Goal: Transaction & Acquisition: Subscribe to service/newsletter

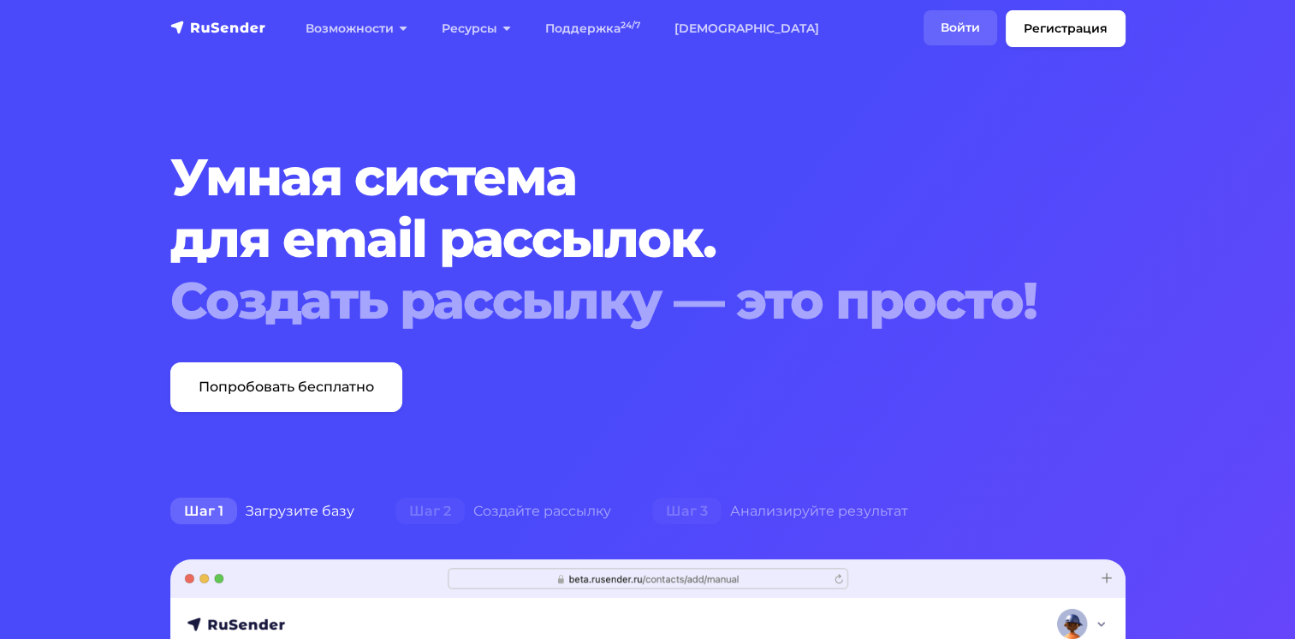
click at [959, 24] on link "Войти" at bounding box center [961, 27] width 74 height 35
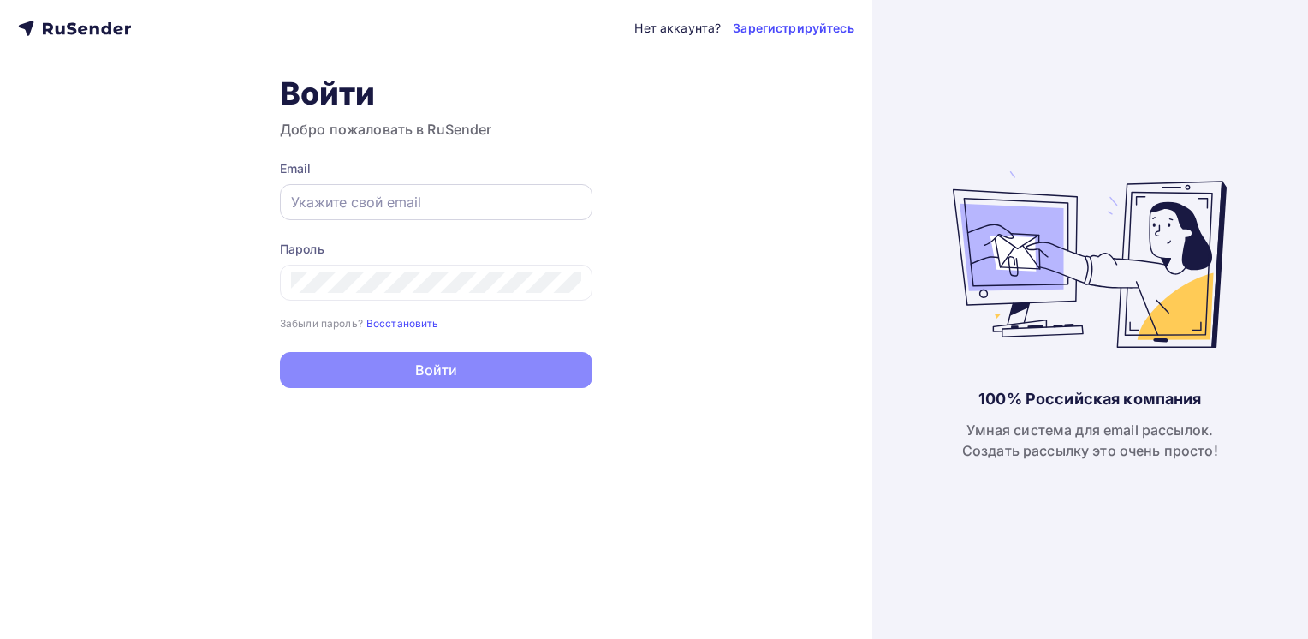
click at [459, 200] on input "text" at bounding box center [436, 202] width 290 height 21
type input "г"
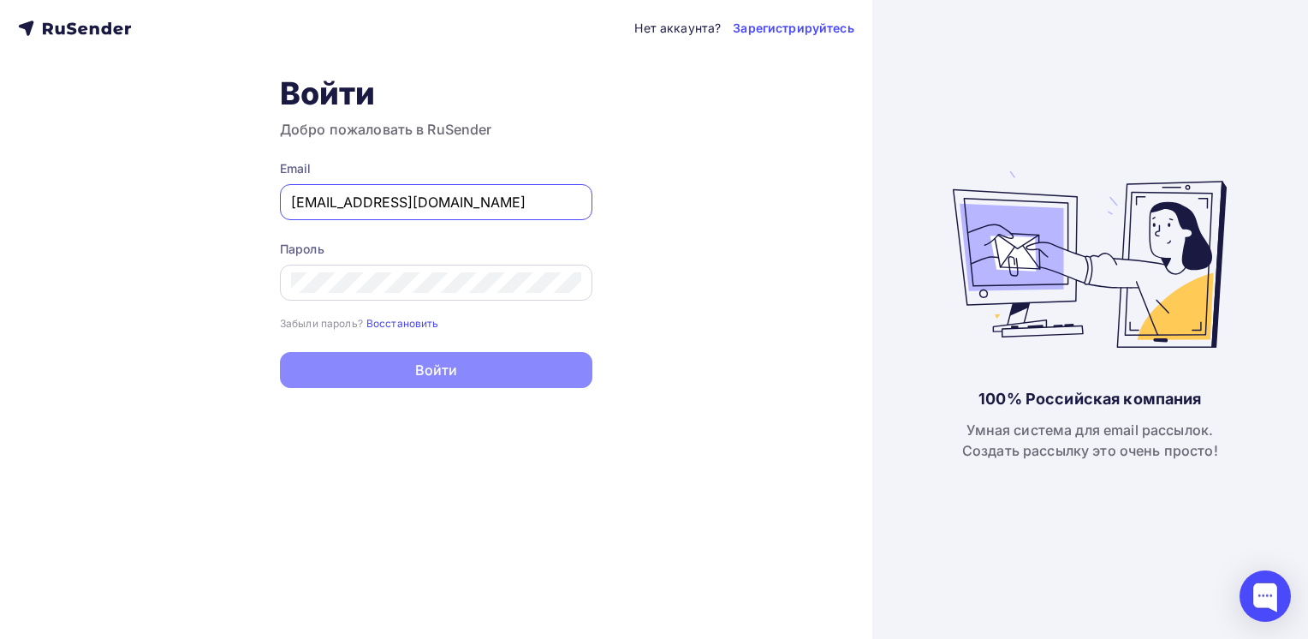
type input "[EMAIL_ADDRESS][DOMAIN_NAME]"
click at [758, 21] on link "Зарегистрируйтесь" at bounding box center [793, 28] width 121 height 17
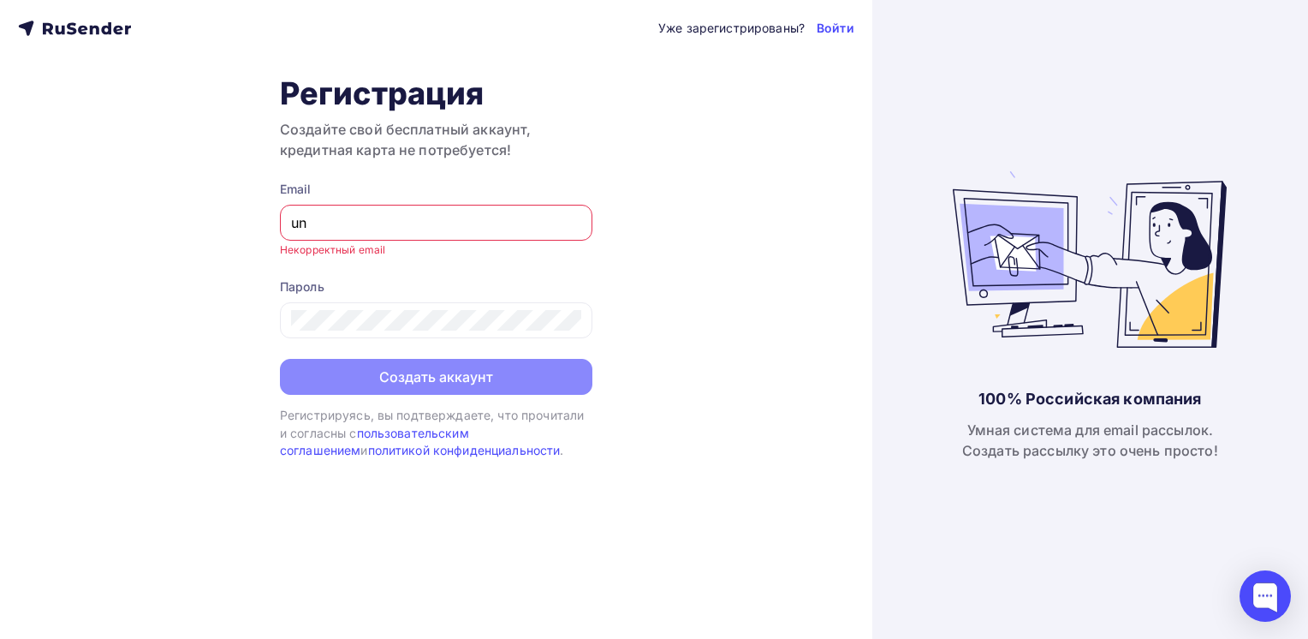
type input "u"
click at [363, 225] on input "text" at bounding box center [436, 222] width 290 height 21
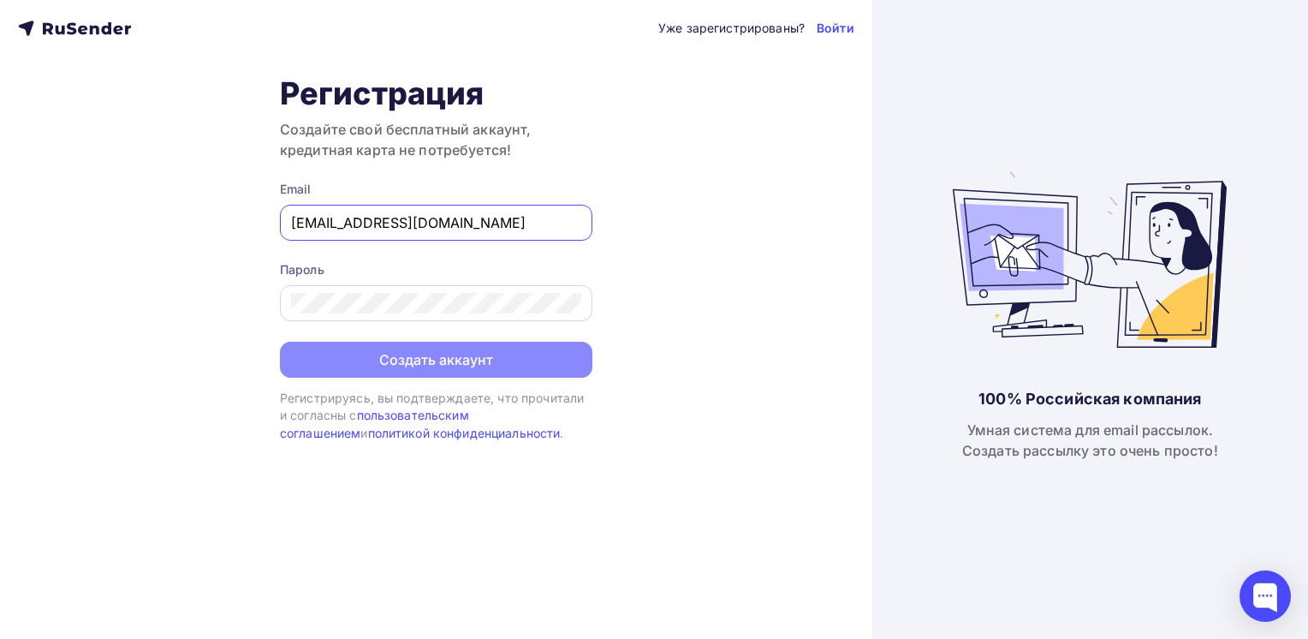
type input "[EMAIL_ADDRESS][DOMAIN_NAME]"
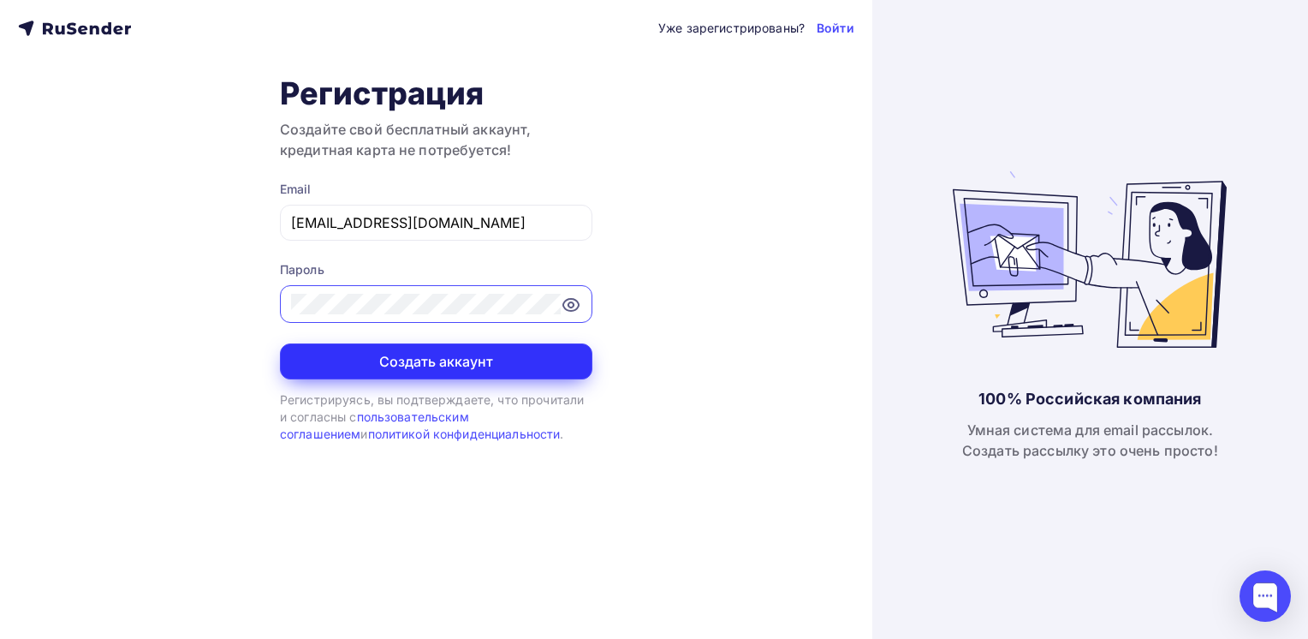
click at [452, 358] on button "Создать аккаунт" at bounding box center [436, 361] width 312 height 36
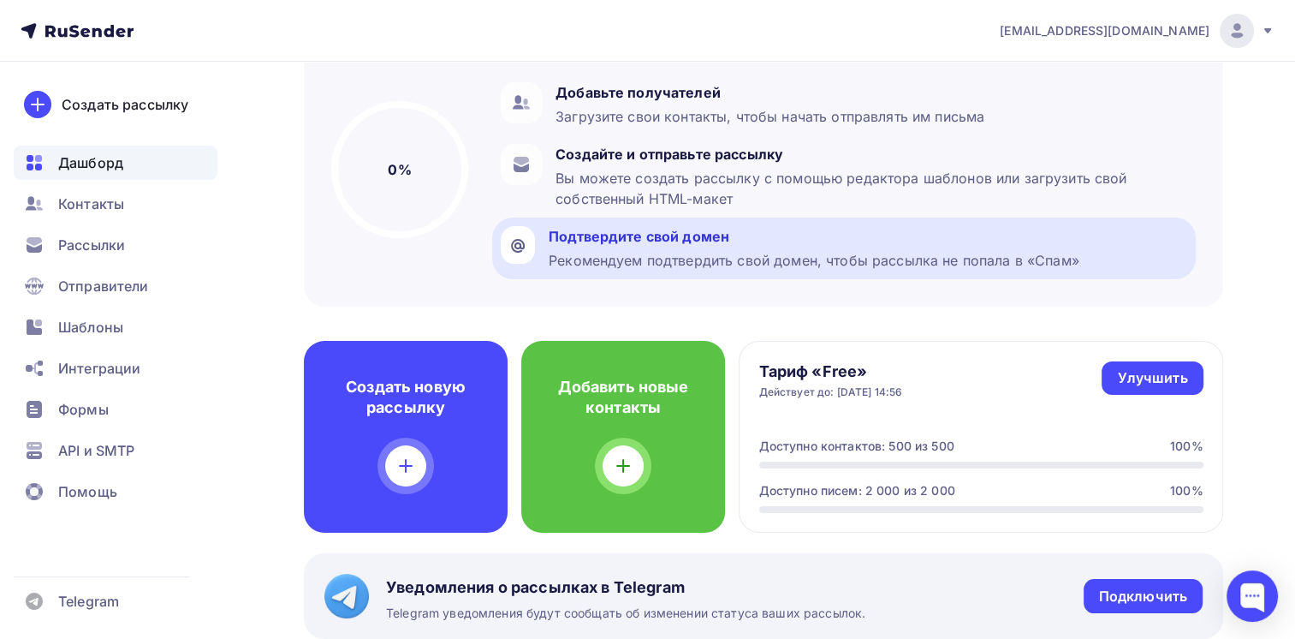
scroll to position [171, 0]
click at [651, 256] on div "Рекомендуем подтвердить свой домен, чтобы рассылка не попала в «Спам»" at bounding box center [814, 260] width 531 height 21
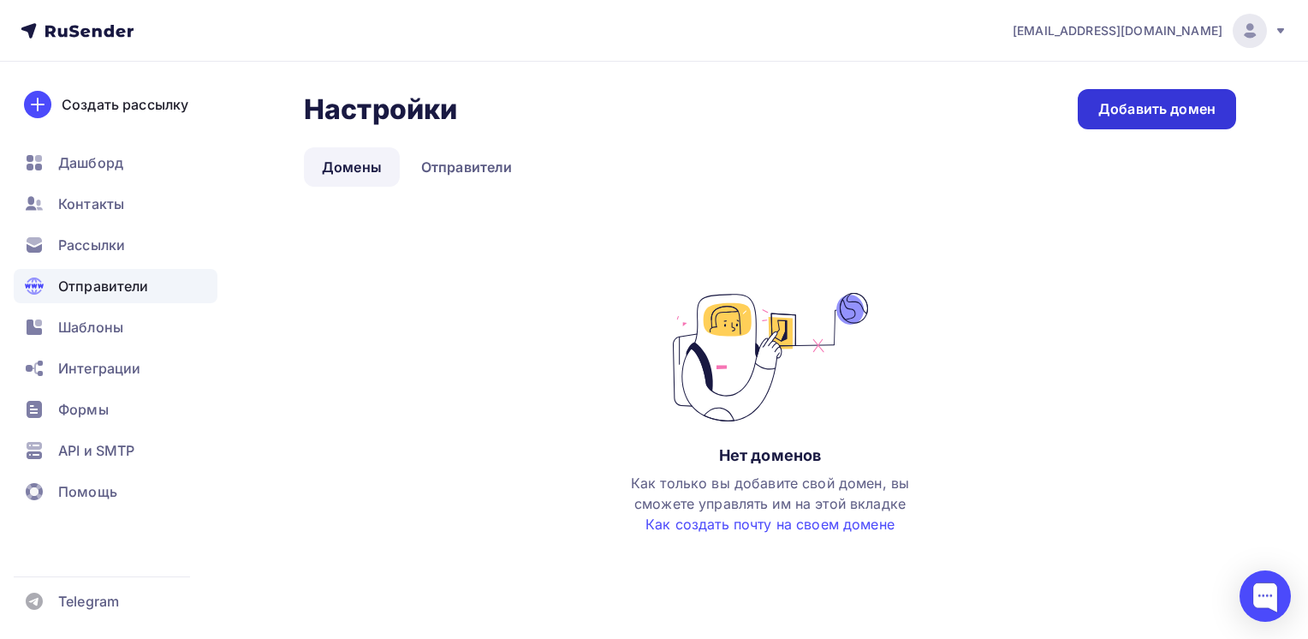
click at [1134, 101] on div "Добавить домен" at bounding box center [1156, 109] width 117 height 20
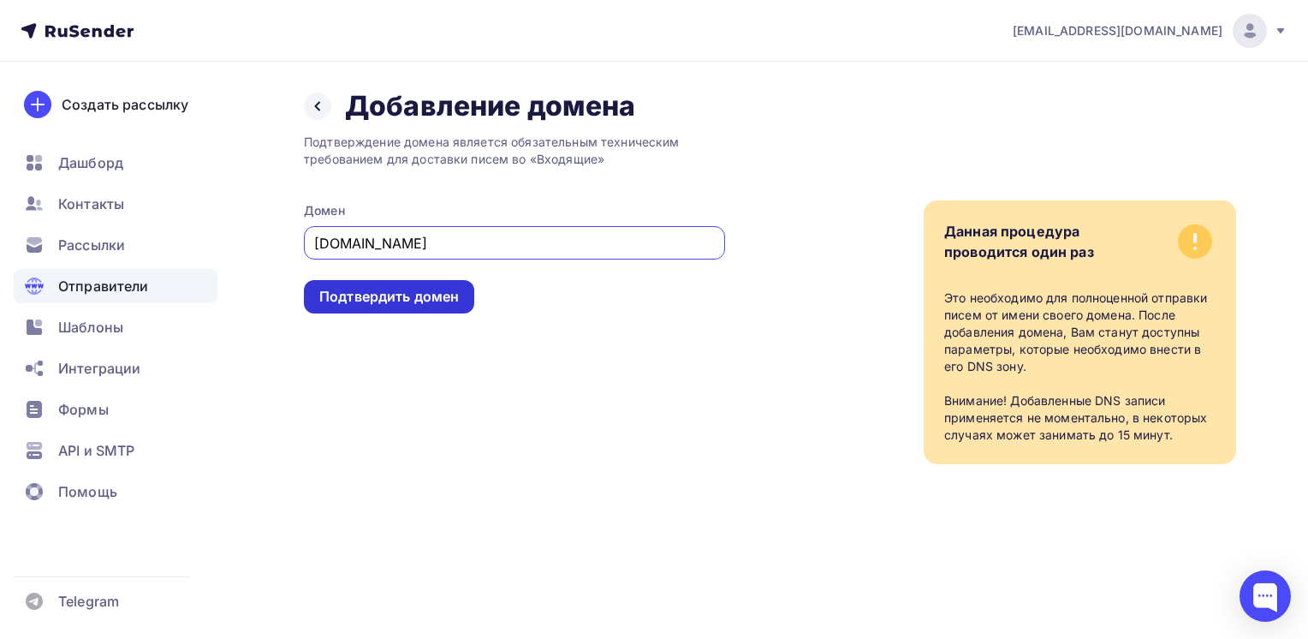
type input "[DOMAIN_NAME]"
click at [420, 297] on div "Подтвердить домен" at bounding box center [389, 297] width 140 height 20
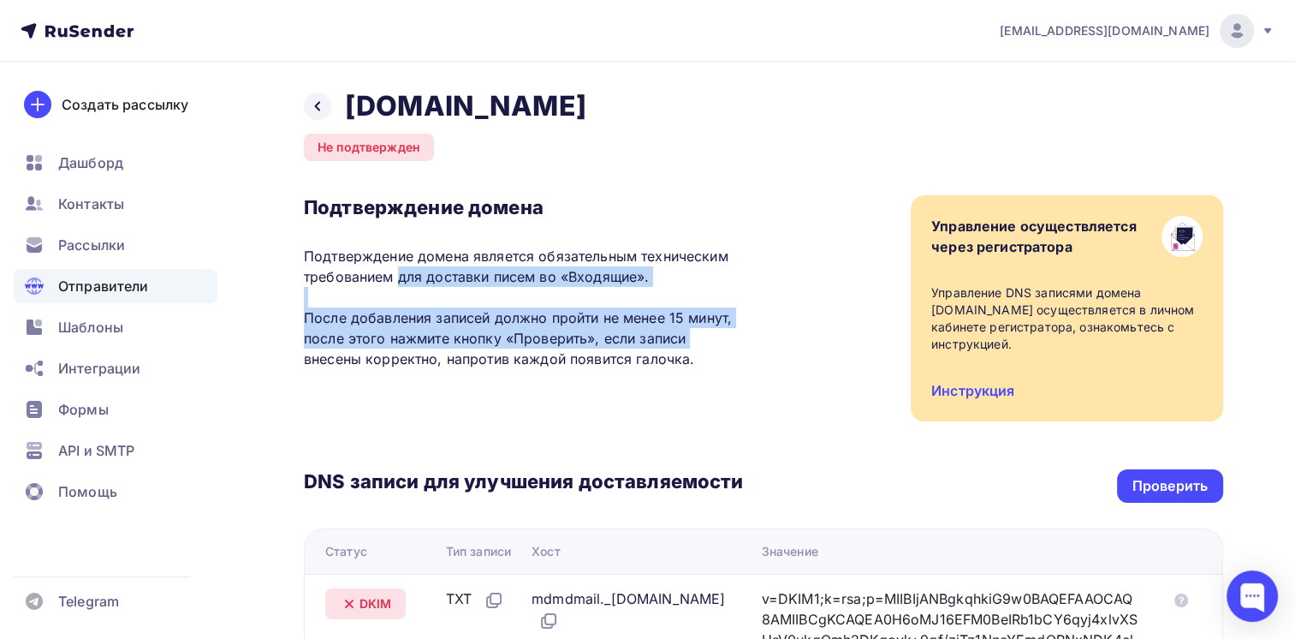
drag, startPoint x: 375, startPoint y: 266, endPoint x: 613, endPoint y: 342, distance: 249.6
click at [613, 342] on p "Подтверждение домена является обязательным техническим требованием для доставки…" at bounding box center [523, 307] width 439 height 123
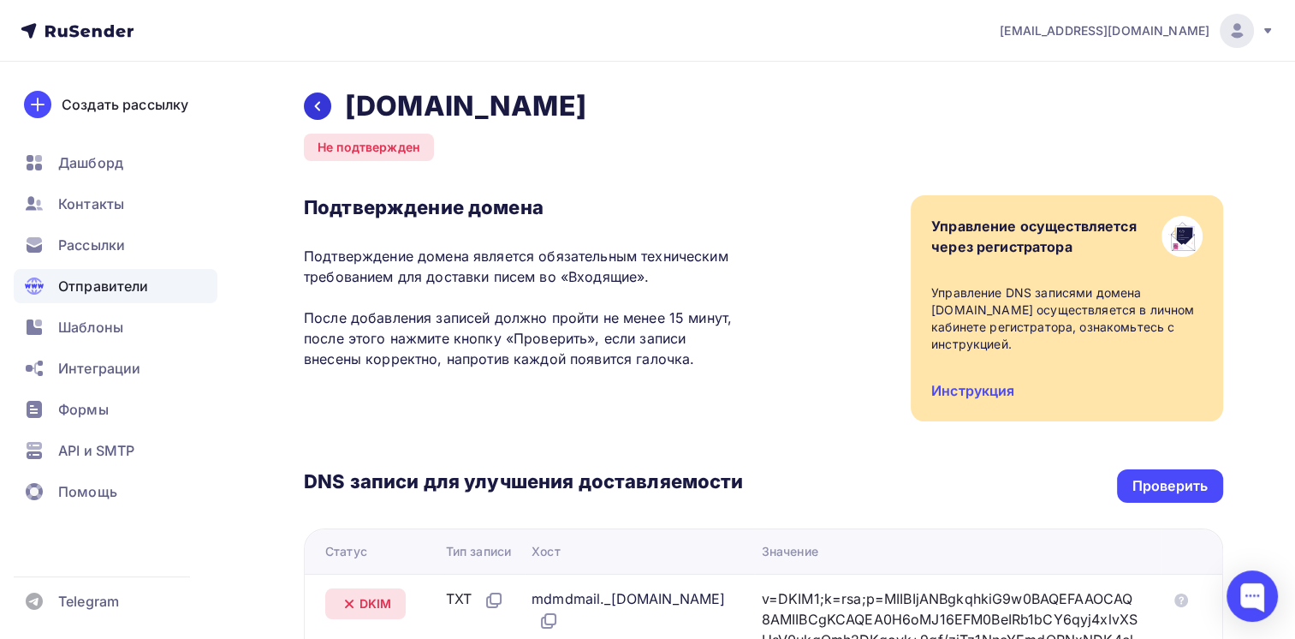
click at [318, 104] on icon at bounding box center [317, 106] width 5 height 9
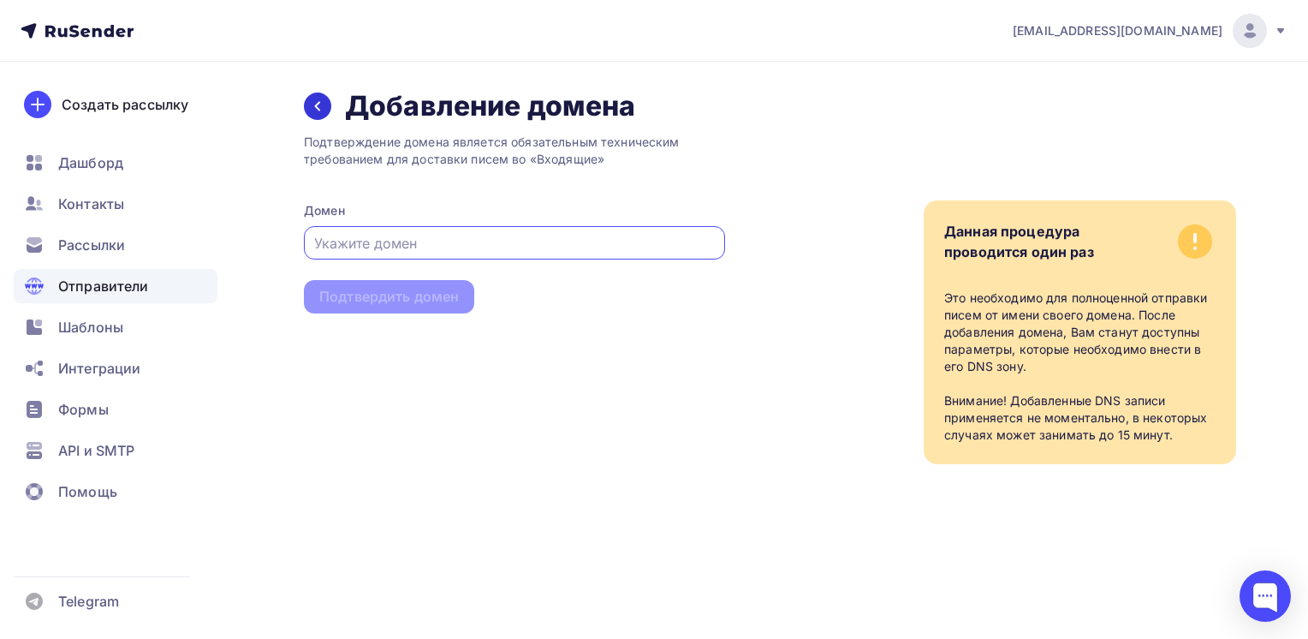
click at [329, 101] on div at bounding box center [317, 105] width 27 height 27
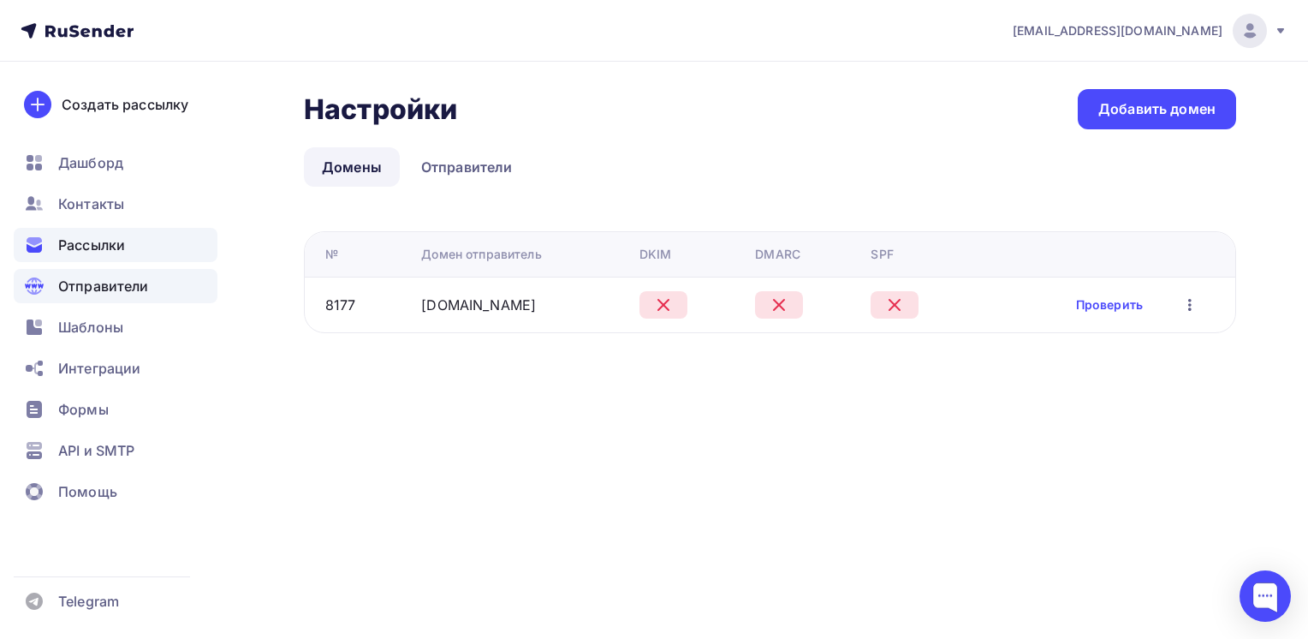
click at [96, 238] on span "Рассылки" at bounding box center [91, 245] width 67 height 21
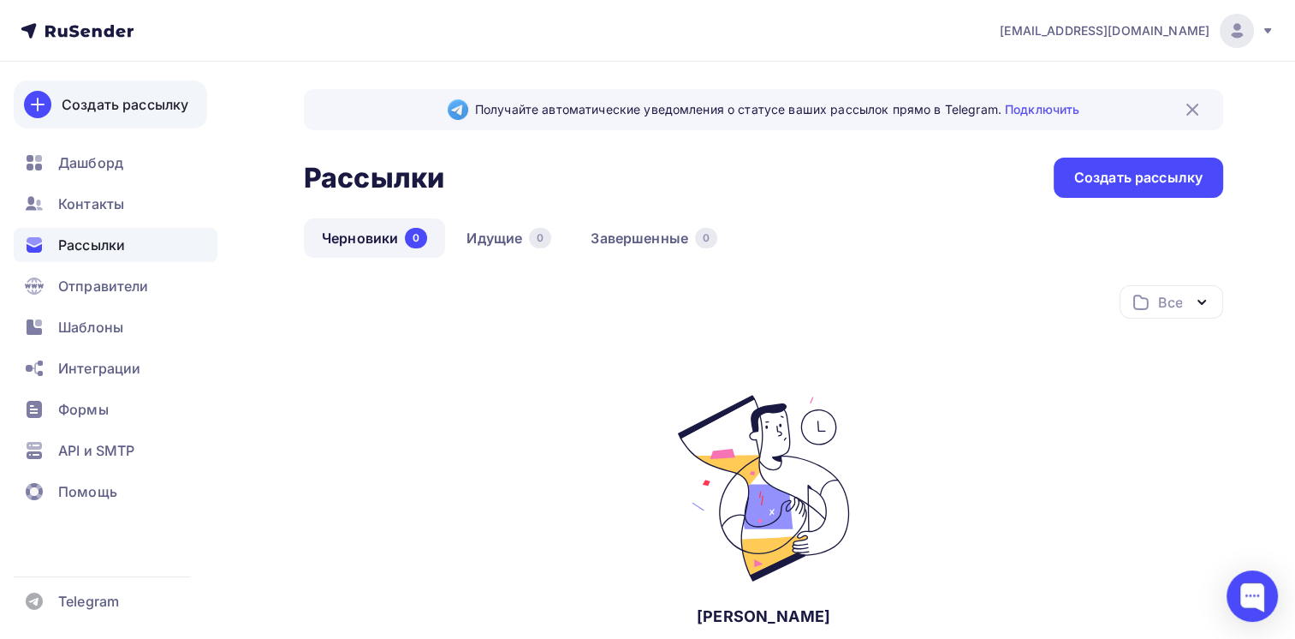
click at [92, 108] on div "Создать рассылку" at bounding box center [125, 104] width 127 height 21
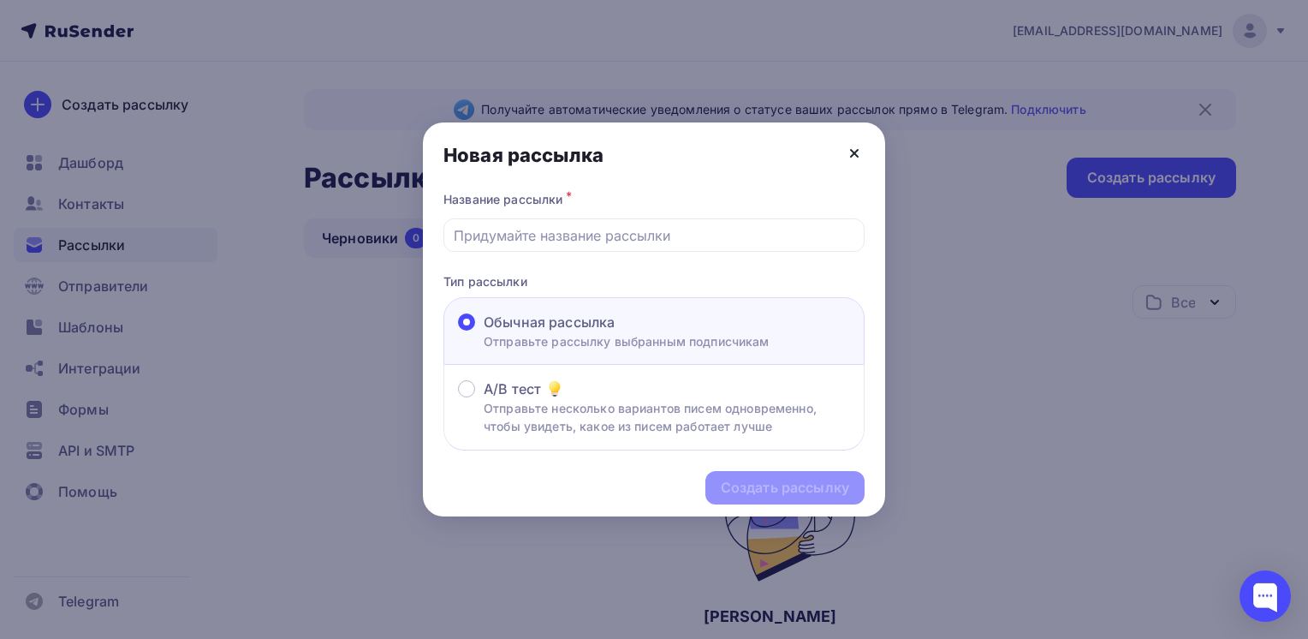
click at [850, 146] on icon at bounding box center [854, 153] width 21 height 21
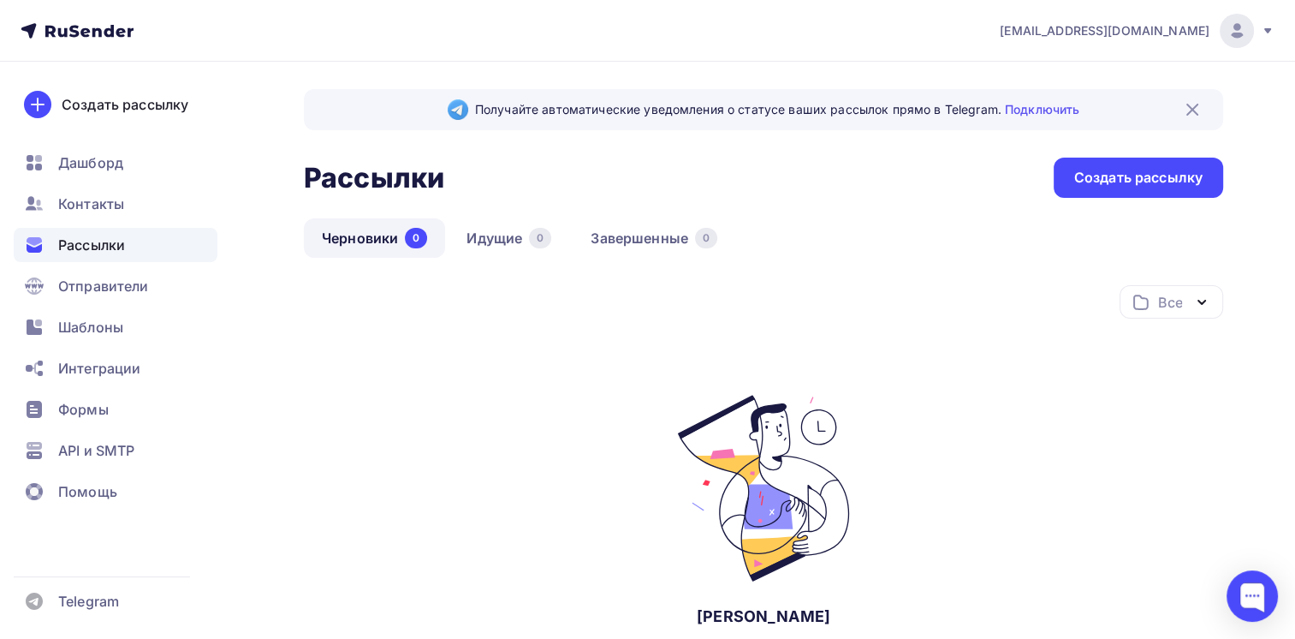
click at [87, 21] on icon at bounding box center [77, 31] width 113 height 21
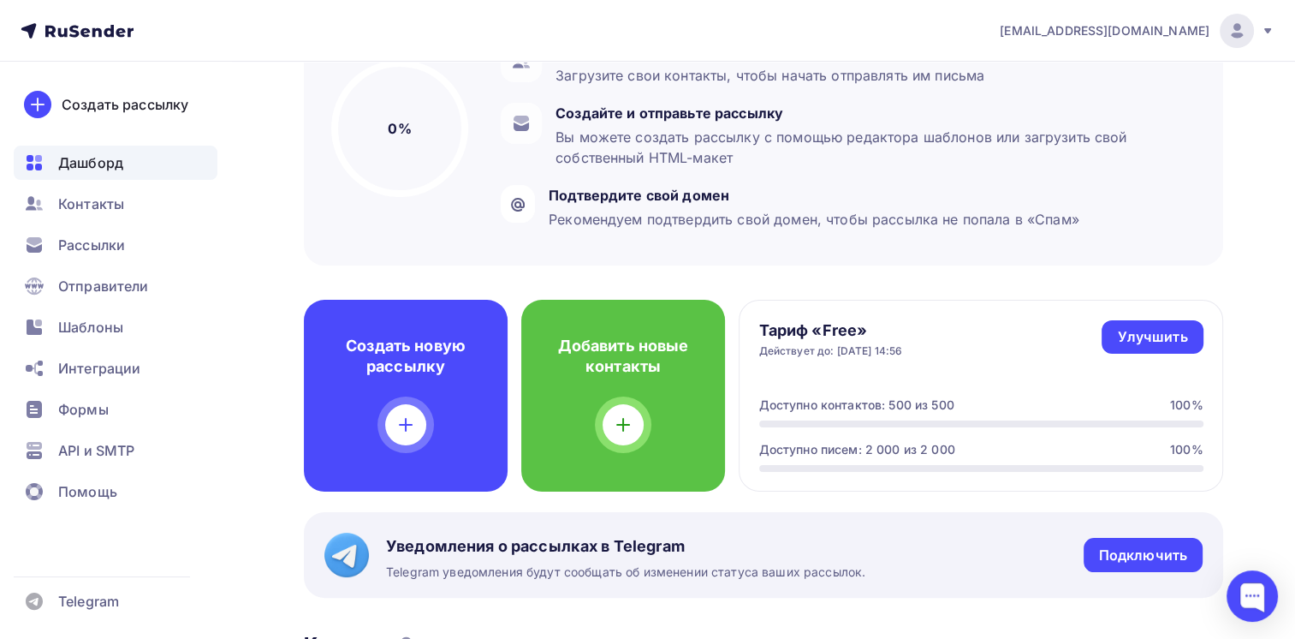
scroll to position [342, 0]
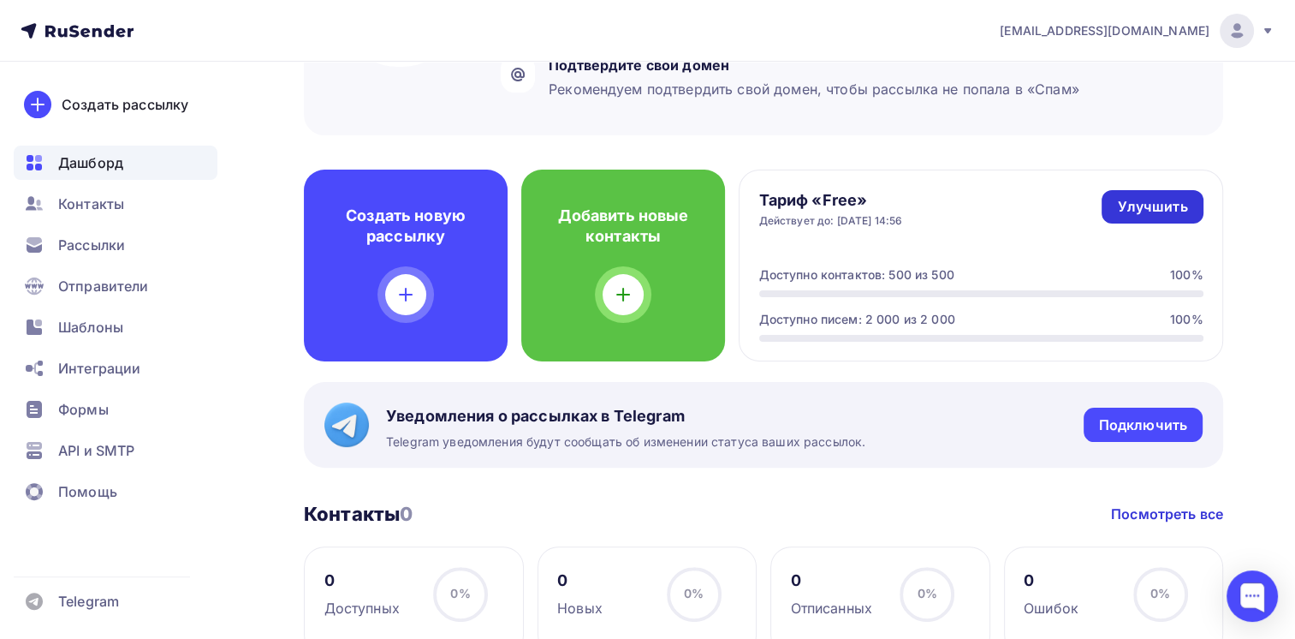
click at [1151, 212] on div "Улучшить" at bounding box center [1152, 207] width 70 height 20
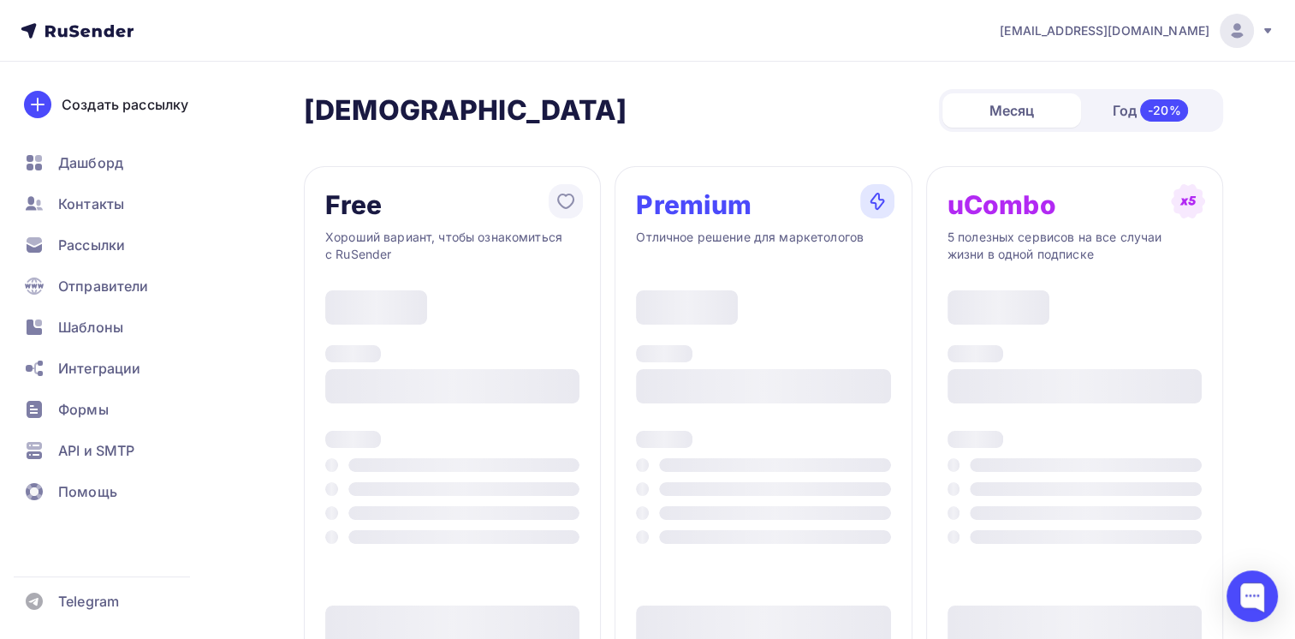
type input "500"
type input "100"
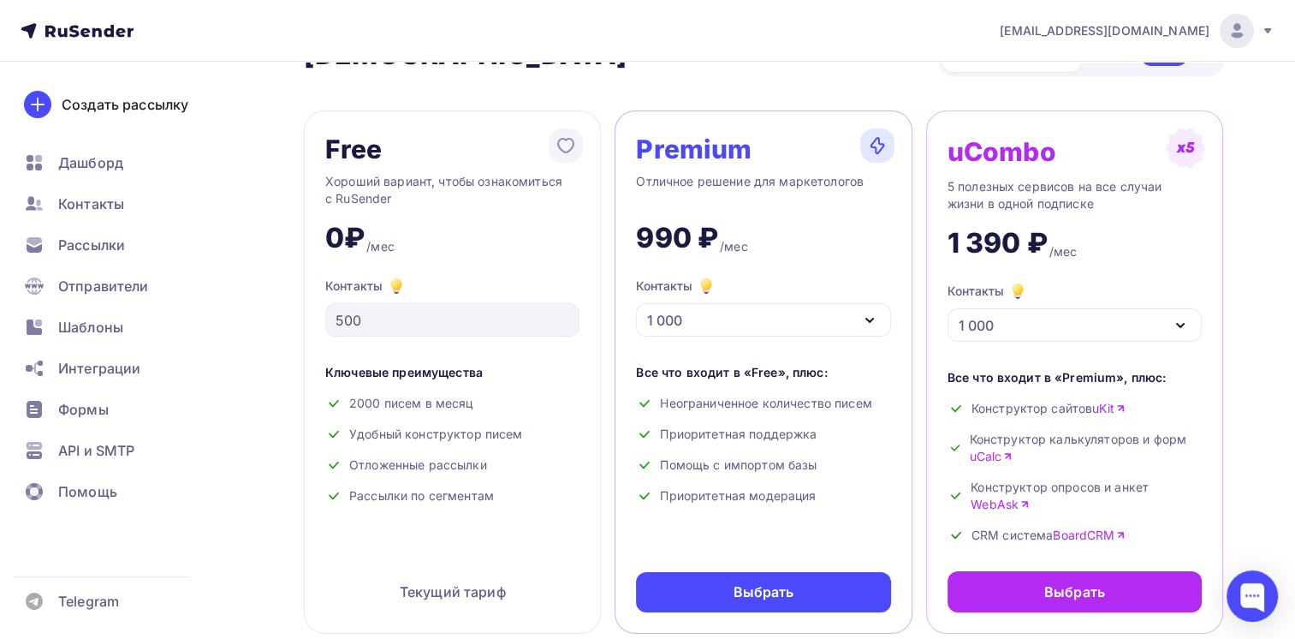
scroll to position [86, 0]
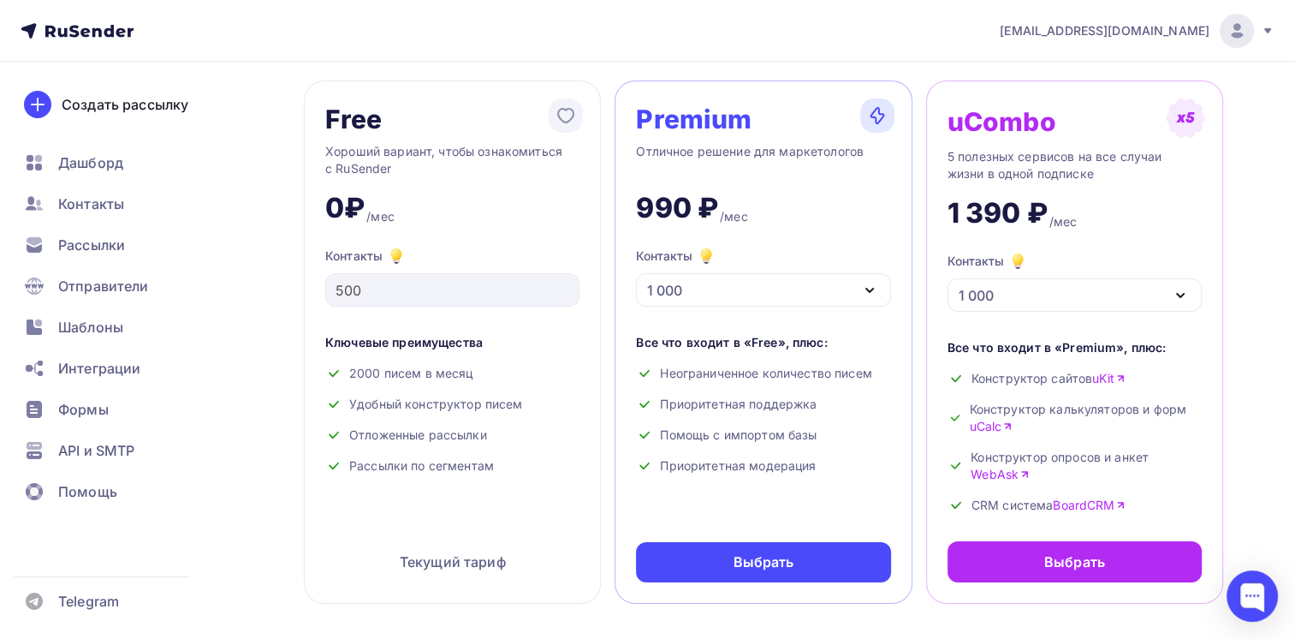
click at [1074, 285] on div "1 000" at bounding box center [1075, 294] width 254 height 33
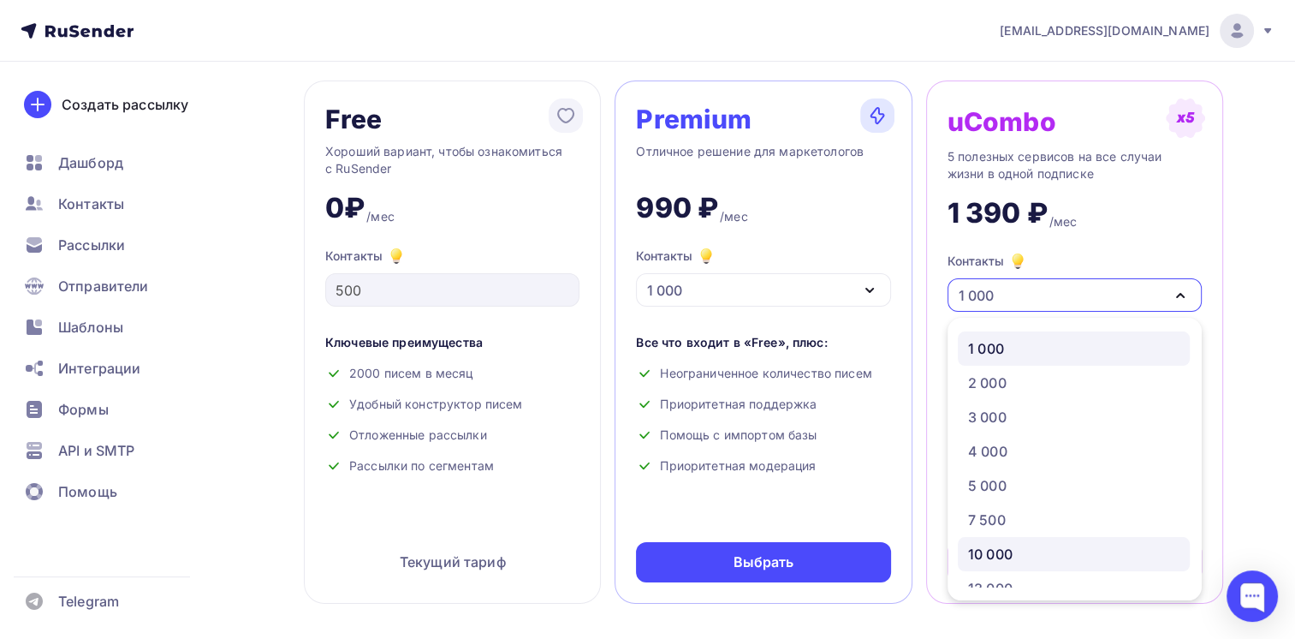
click at [1042, 556] on div "10 000" at bounding box center [1073, 554] width 211 height 21
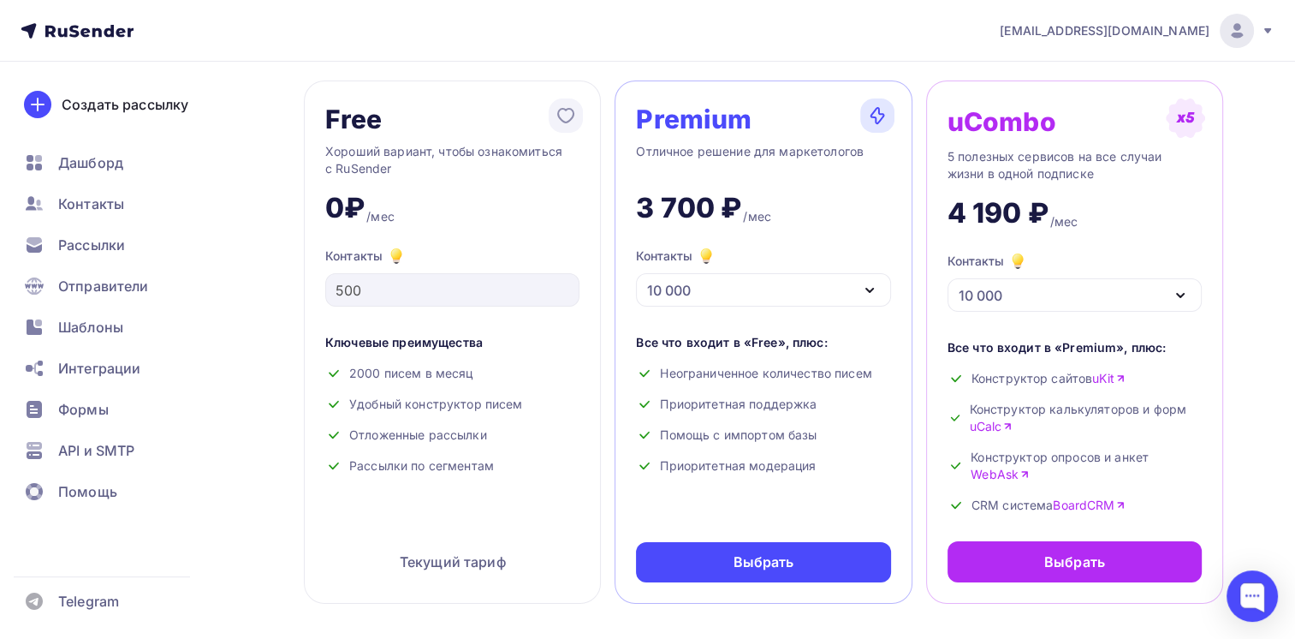
click at [1048, 287] on div "10 000" at bounding box center [1075, 294] width 254 height 33
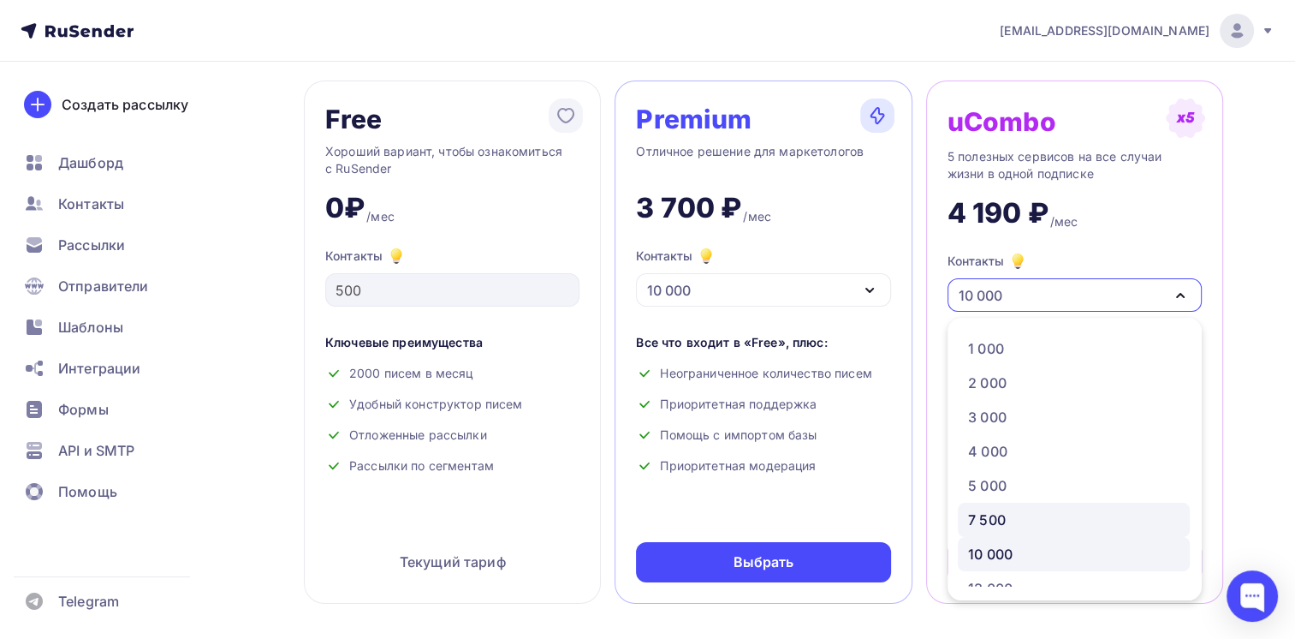
click at [1041, 526] on div "7 500" at bounding box center [1073, 519] width 211 height 21
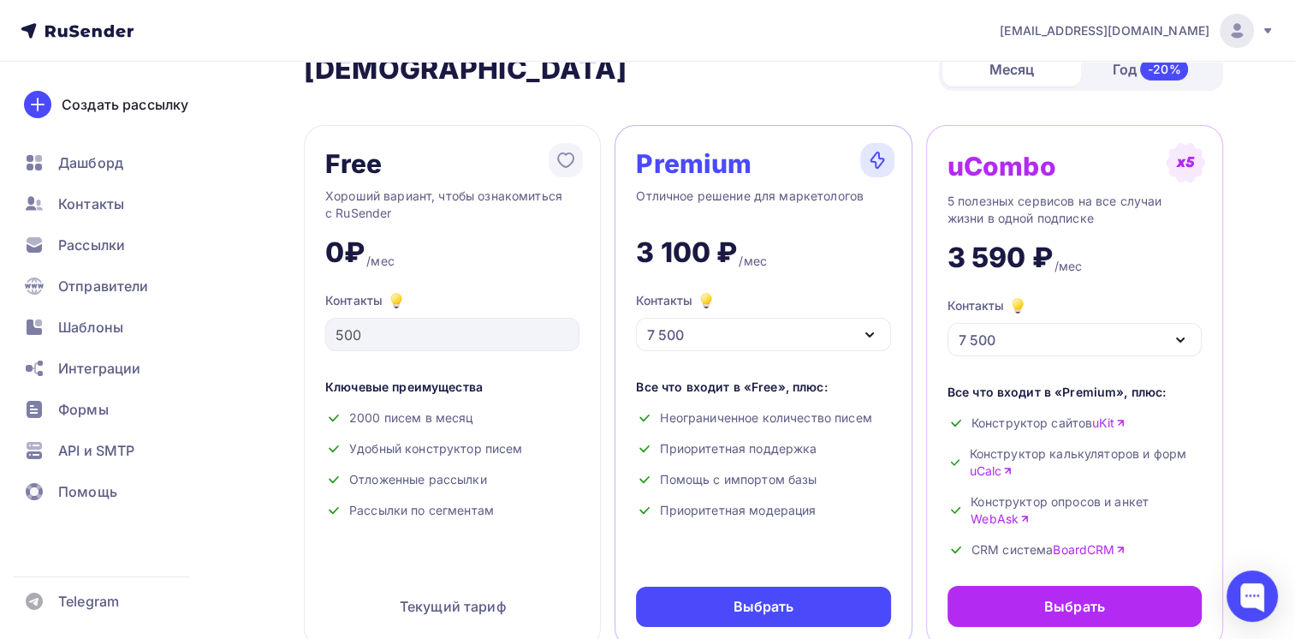
scroll to position [0, 0]
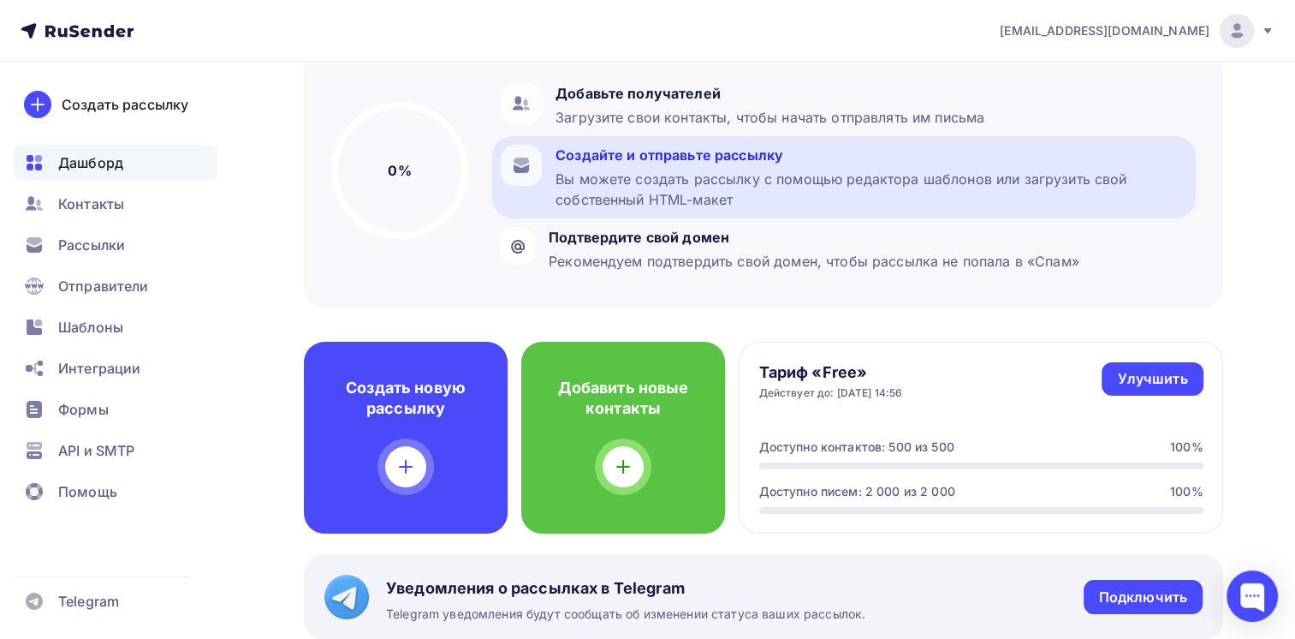
scroll to position [171, 0]
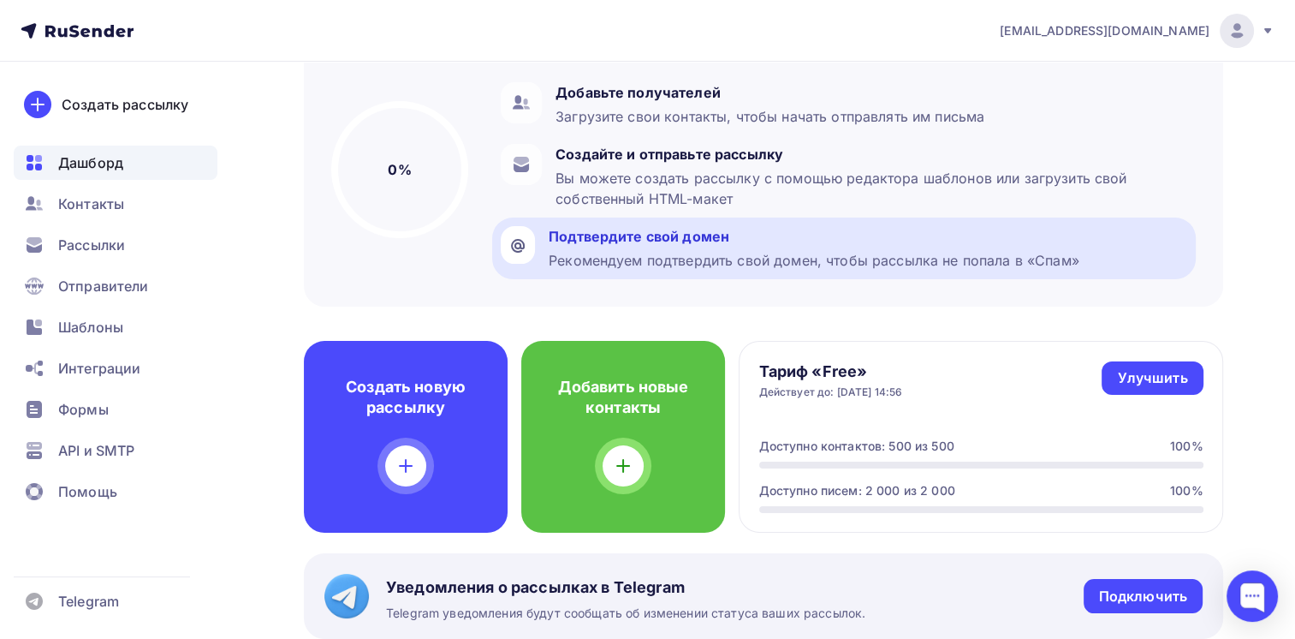
click at [712, 259] on div "Рекомендуем подтвердить свой домен, чтобы рассылка не попала в «Спам»" at bounding box center [814, 260] width 531 height 21
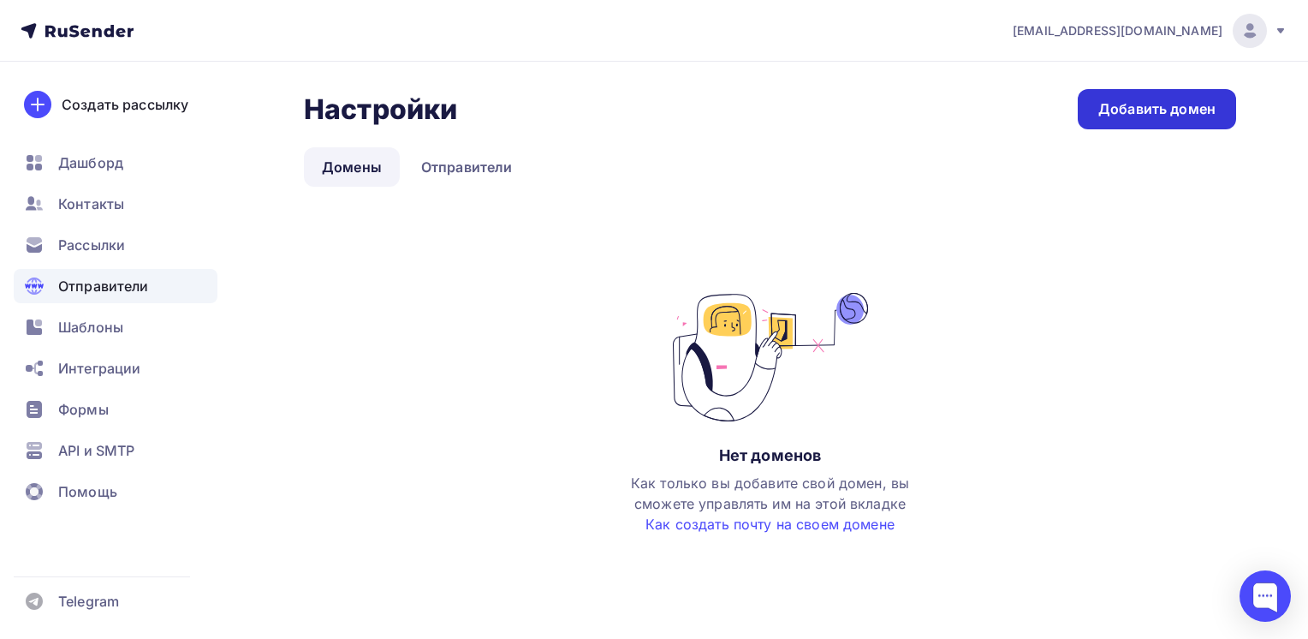
click at [1181, 116] on div "Добавить домен" at bounding box center [1156, 109] width 117 height 20
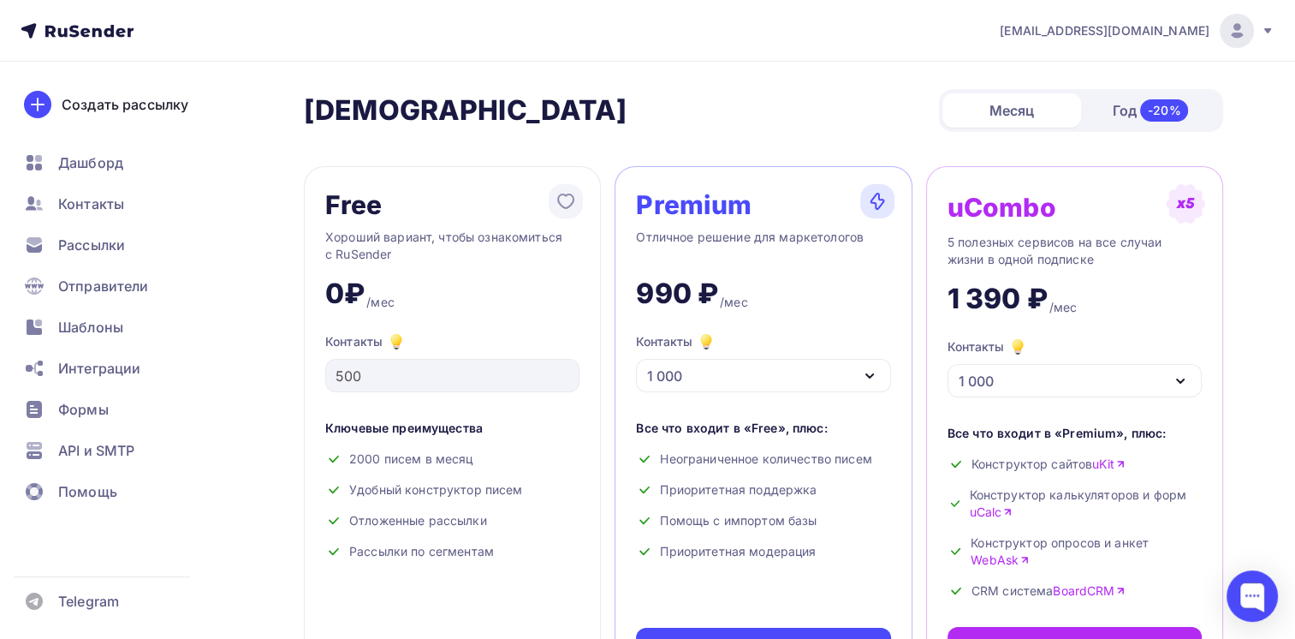
click at [99, 27] on icon at bounding box center [77, 31] width 113 height 21
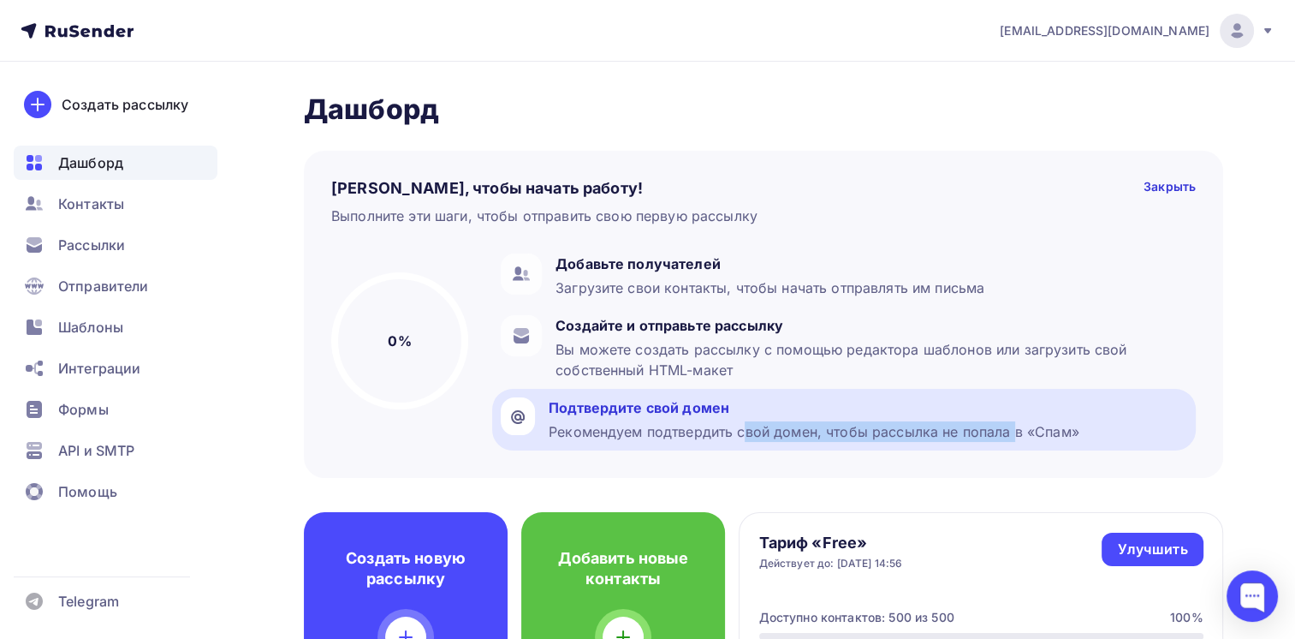
drag, startPoint x: 601, startPoint y: 432, endPoint x: 878, endPoint y: 434, distance: 277.4
click at [875, 443] on div "Подтвердите свой домен Рекомендуем подтвердить свой домен, чтобы рассылка не по…" at bounding box center [844, 420] width 704 height 62
